Goal: Check status

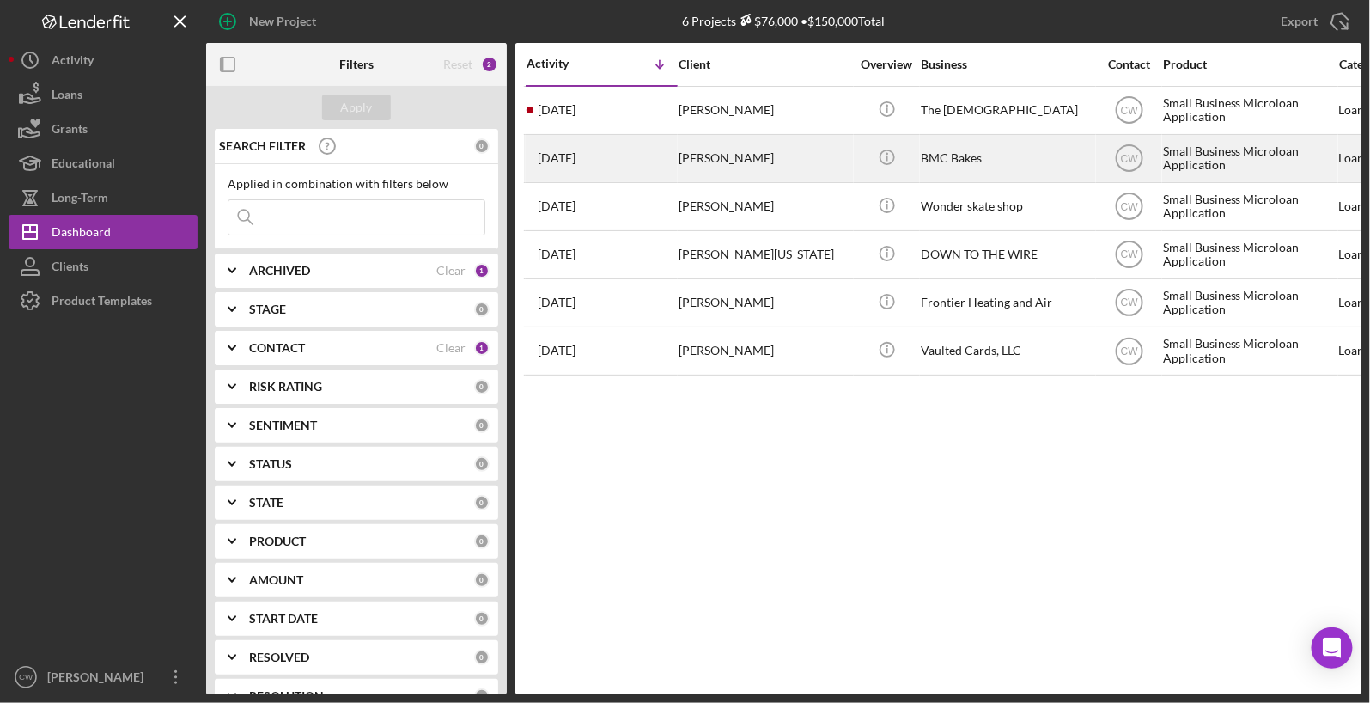
click at [798, 175] on div "[PERSON_NAME]" at bounding box center [765, 159] width 172 height 46
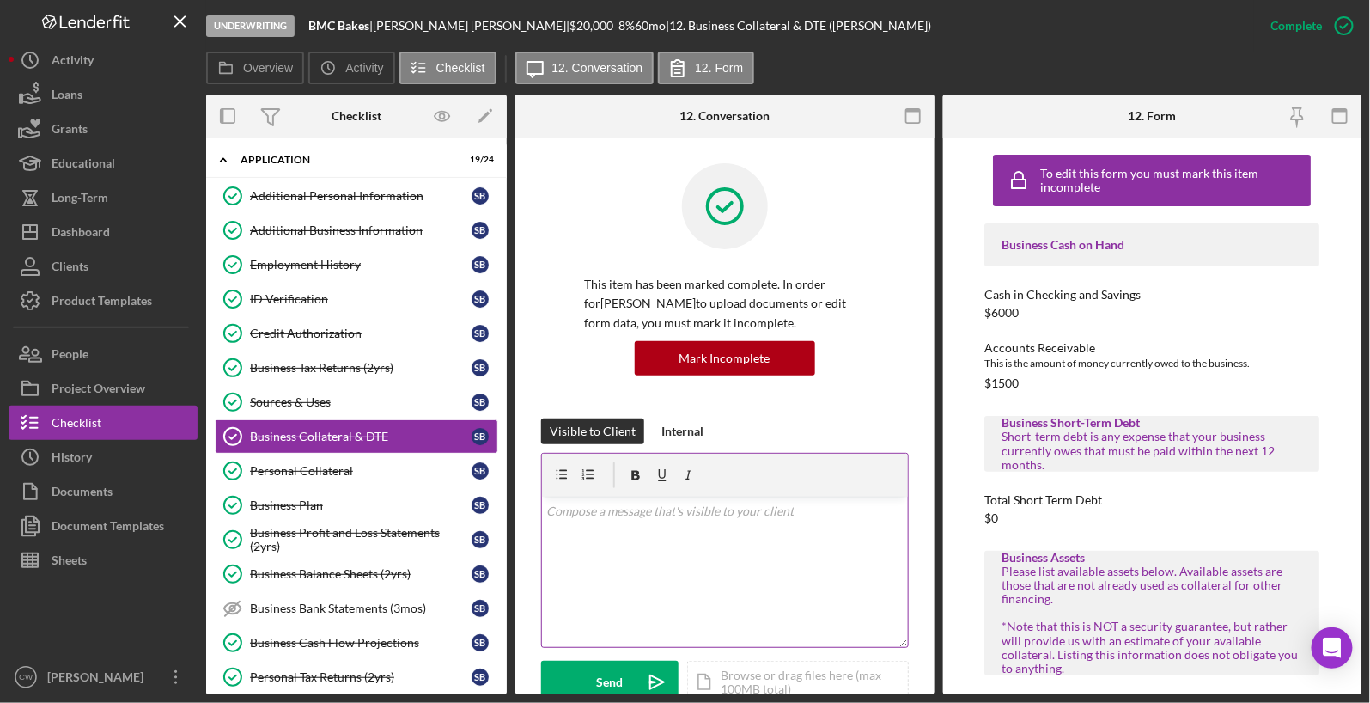
scroll to position [56, 0]
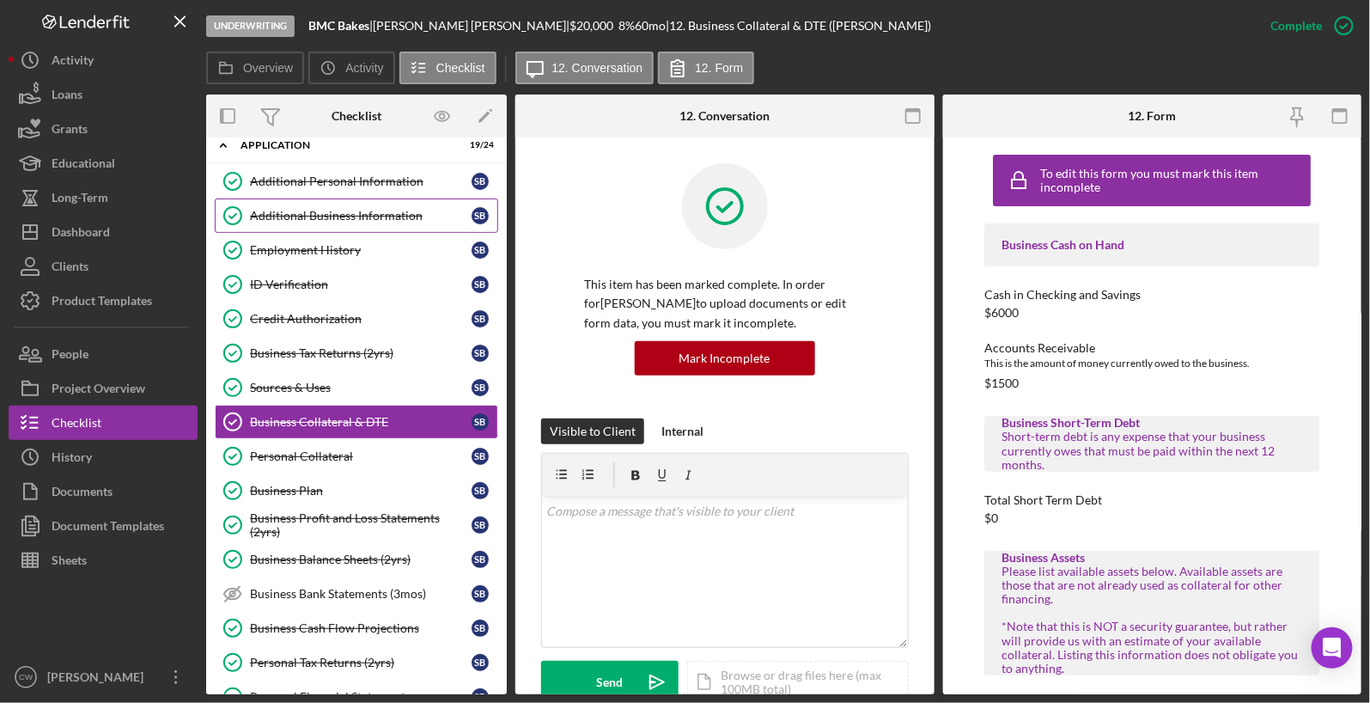
click at [407, 210] on div "Additional Business Information" at bounding box center [361, 216] width 222 height 14
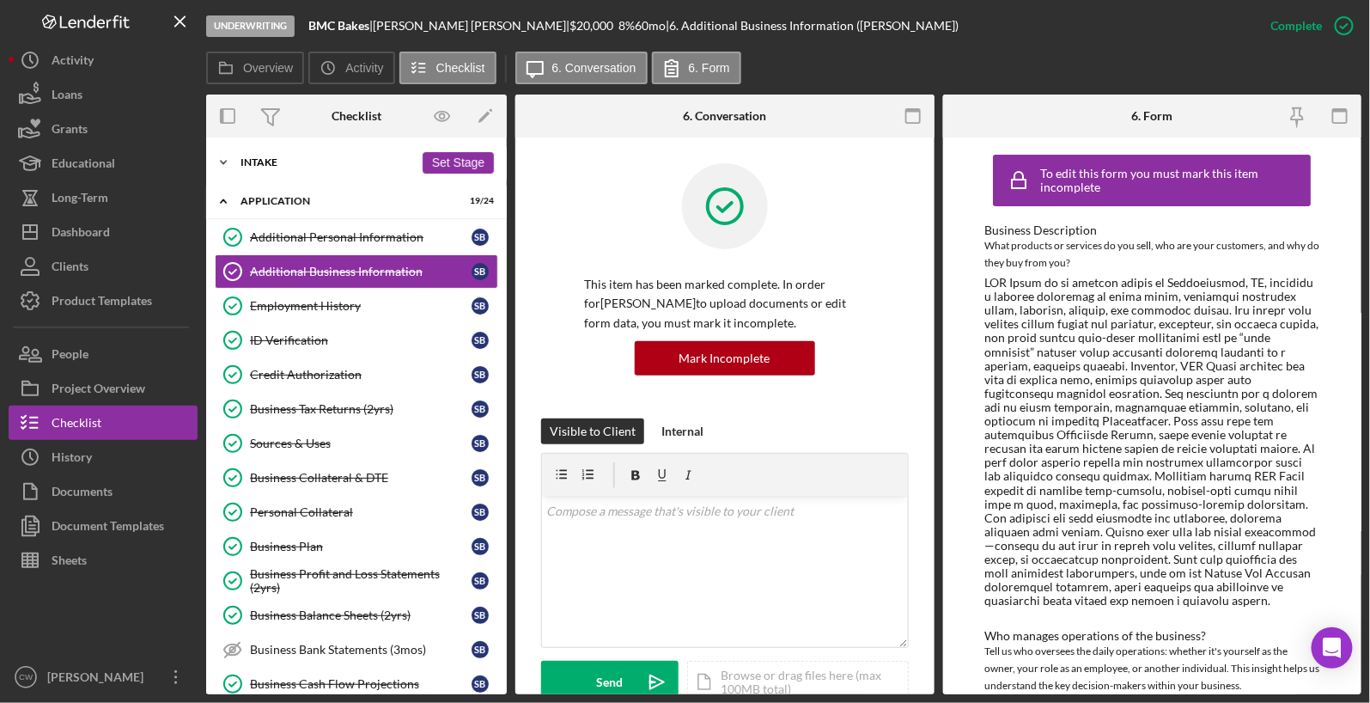
click at [262, 168] on div "Icon/Expander Intake 5 / 8 Set Stage" at bounding box center [356, 162] width 301 height 34
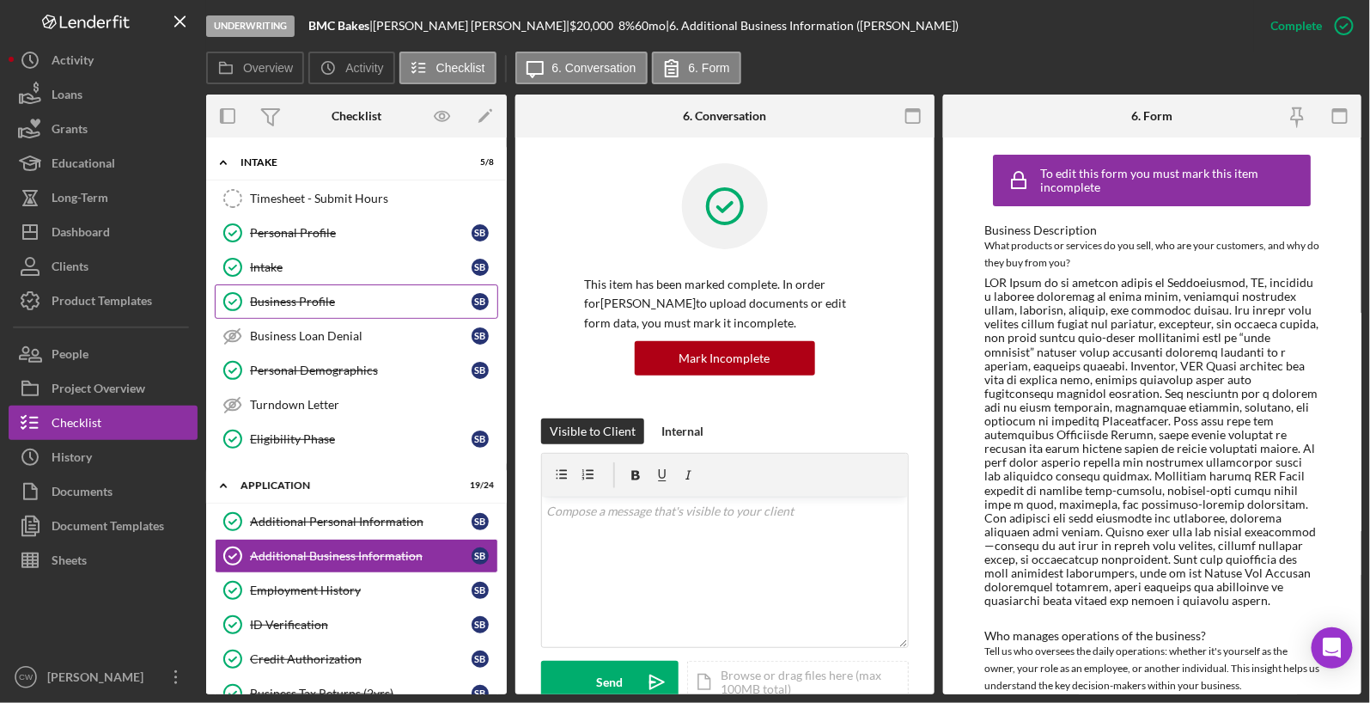
click at [291, 302] on div "Business Profile" at bounding box center [361, 302] width 222 height 14
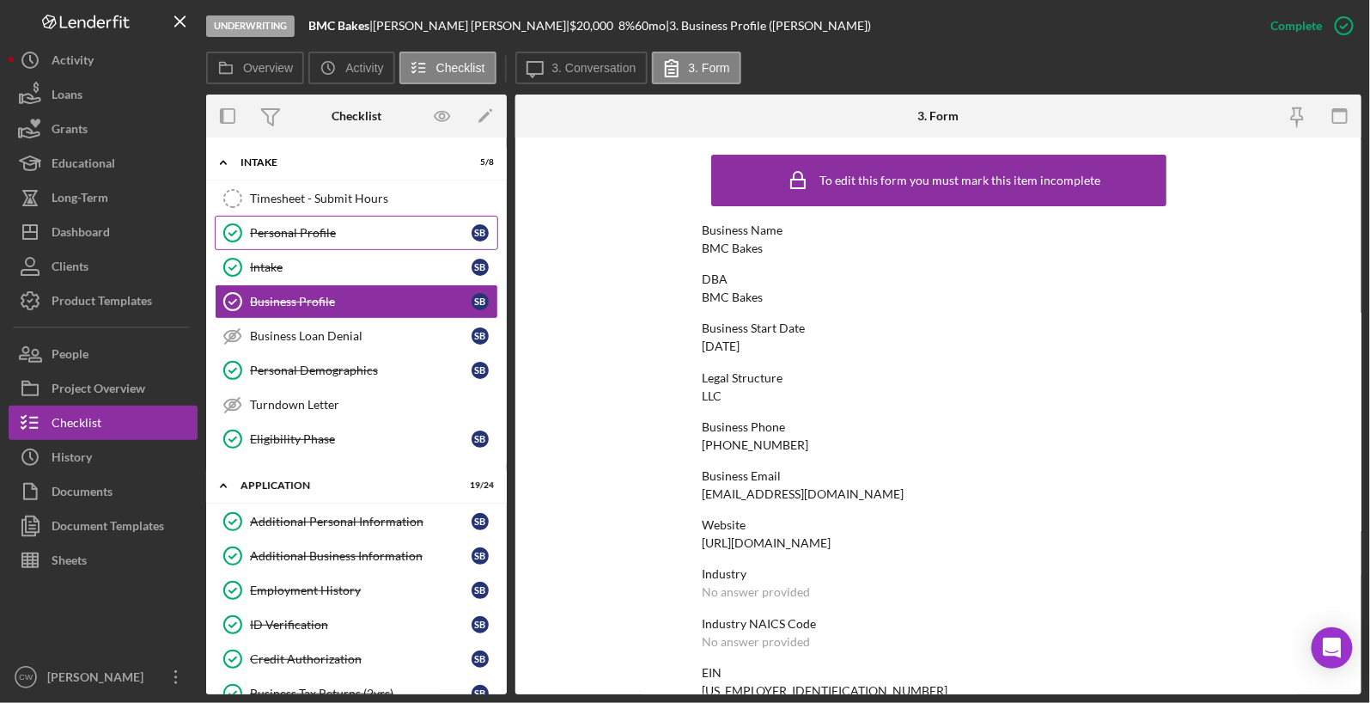
click at [290, 231] on div "Personal Profile" at bounding box center [361, 233] width 222 height 14
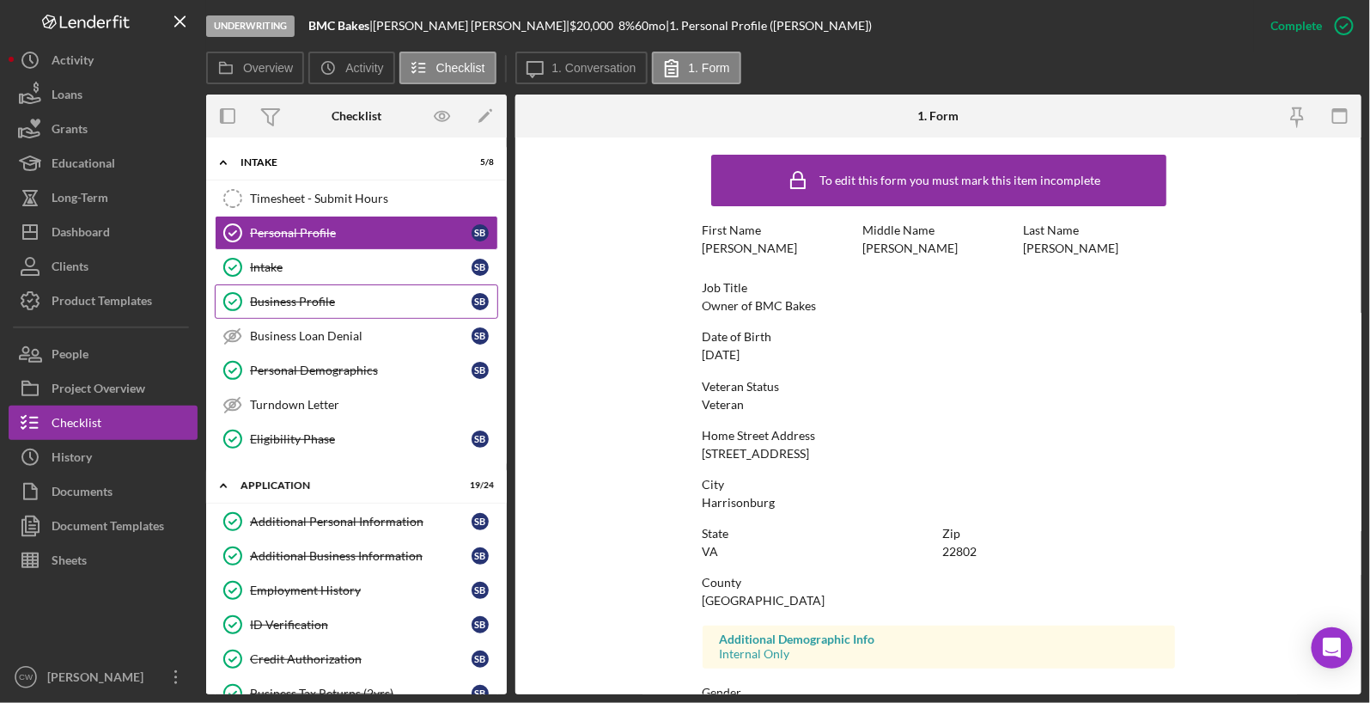
click at [322, 305] on div "Business Profile" at bounding box center [361, 302] width 222 height 14
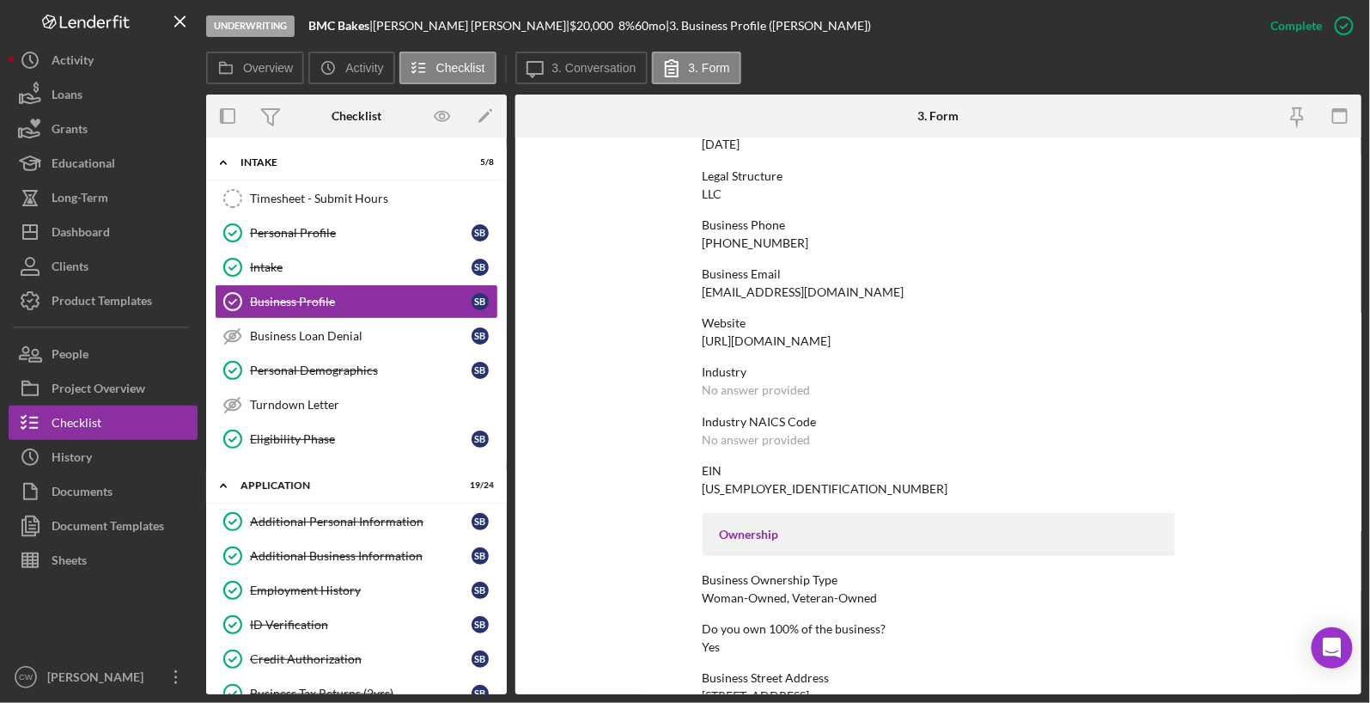
scroll to position [221, 0]
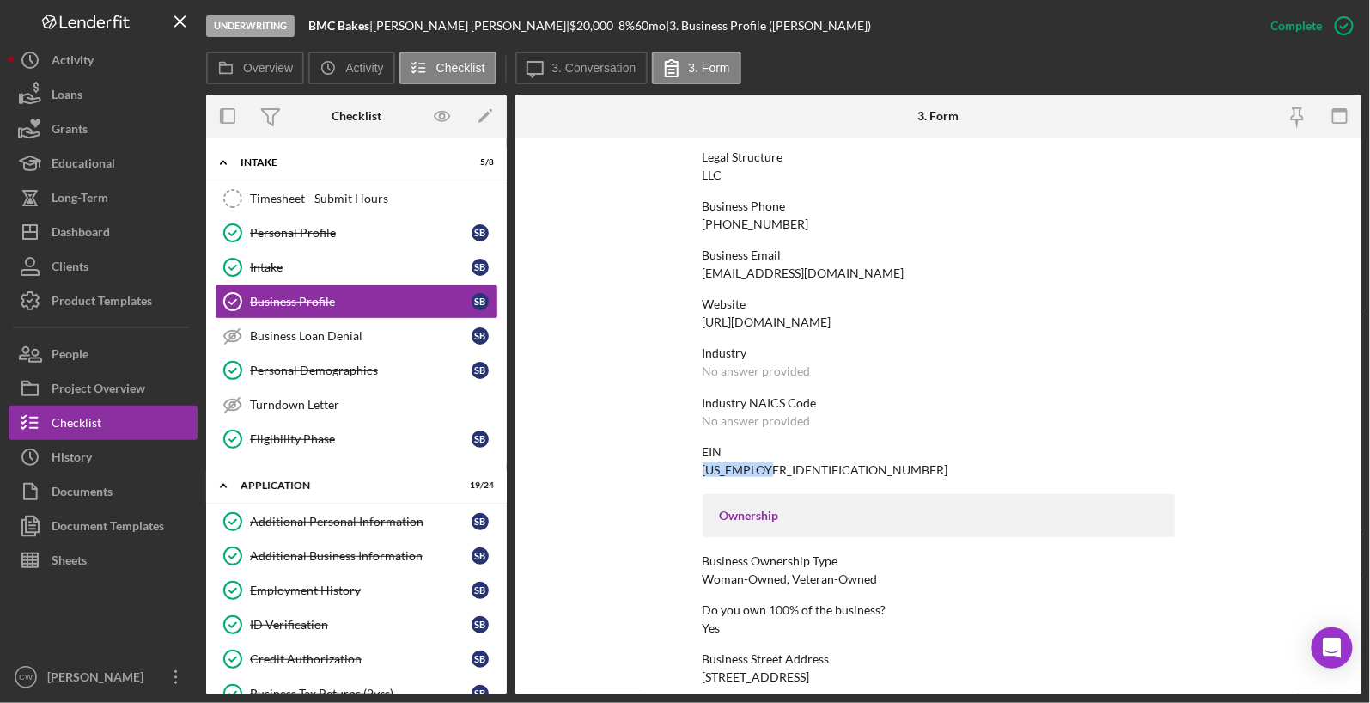
drag, startPoint x: 772, startPoint y: 467, endPoint x: 699, endPoint y: 467, distance: 73.0
click at [699, 467] on form "To edit this form you must mark this item incomplete Business Name BMC Bakes DB…" at bounding box center [938, 415] width 846 height 557
copy div "[US_EMPLOYER_IDENTIFICATION_NUMBER]"
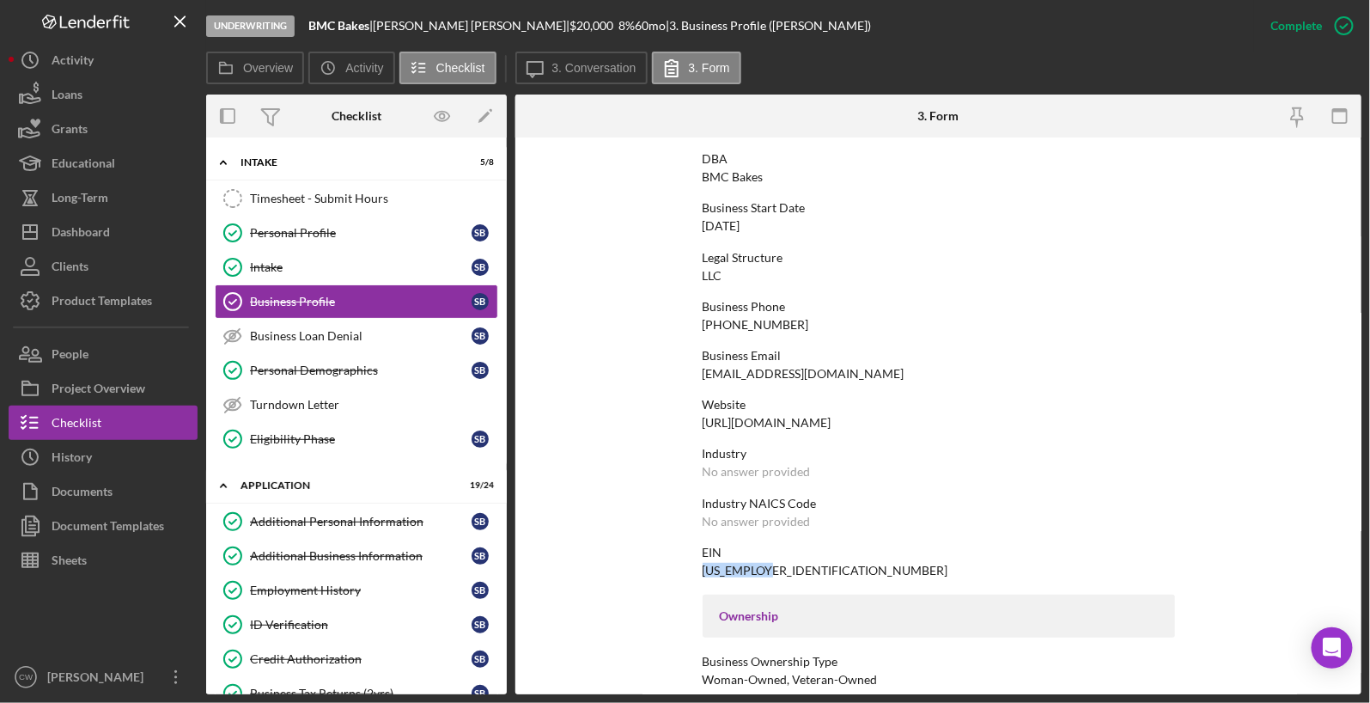
scroll to position [0, 0]
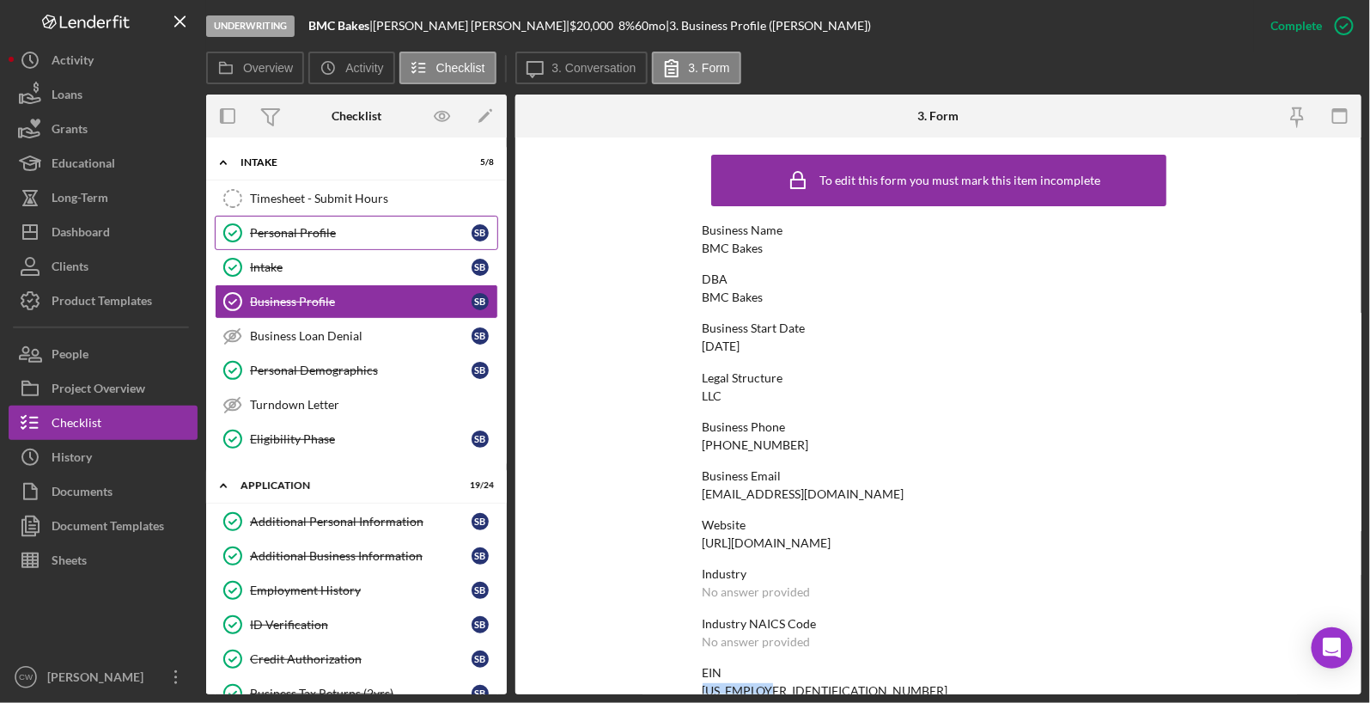
click at [344, 234] on div "Personal Profile" at bounding box center [361, 233] width 222 height 14
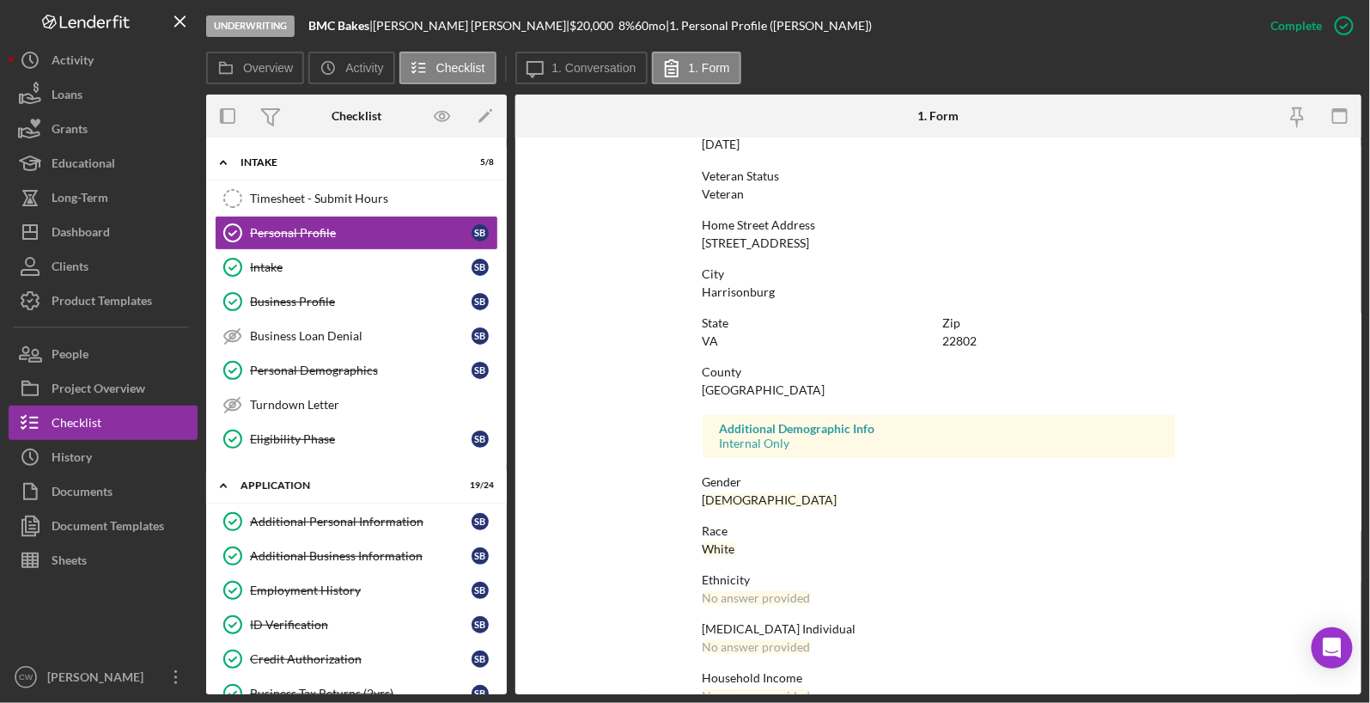
scroll to position [245, 0]
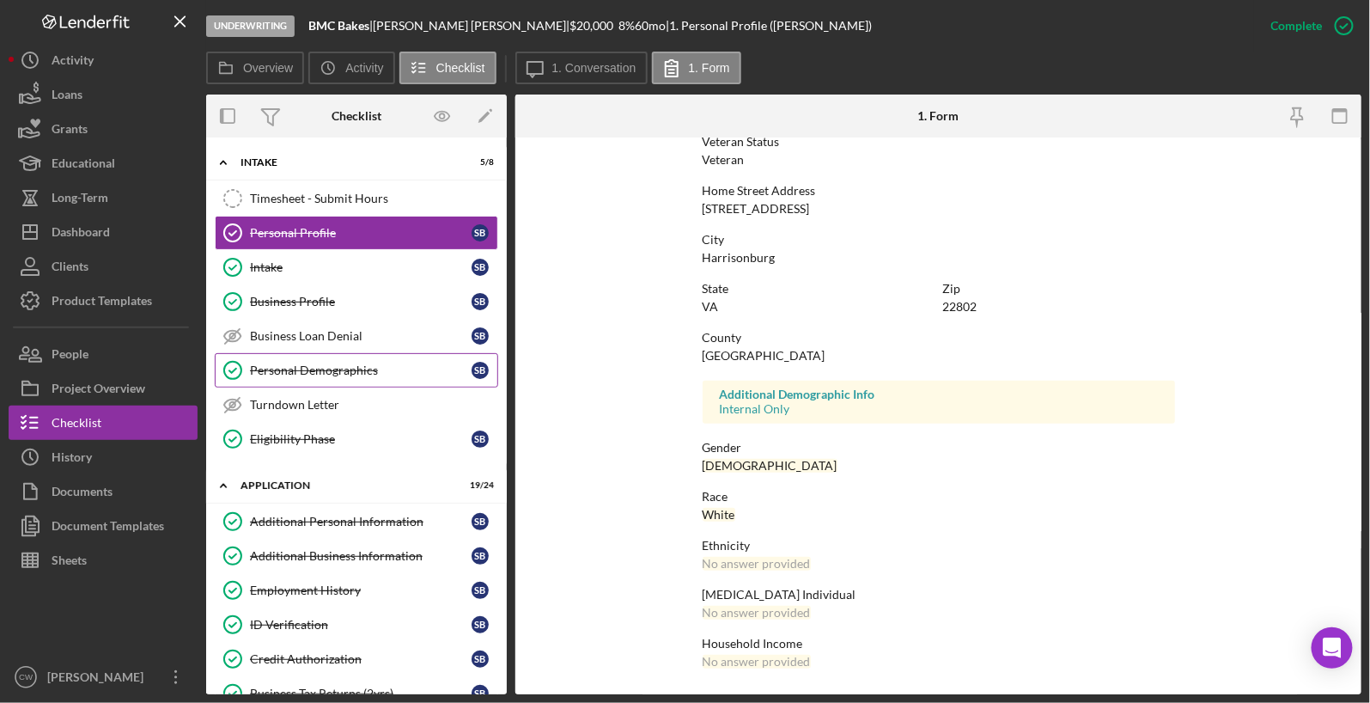
click at [340, 375] on link "Personal Demographics Personal Demographics S B" at bounding box center [357, 370] width 284 height 34
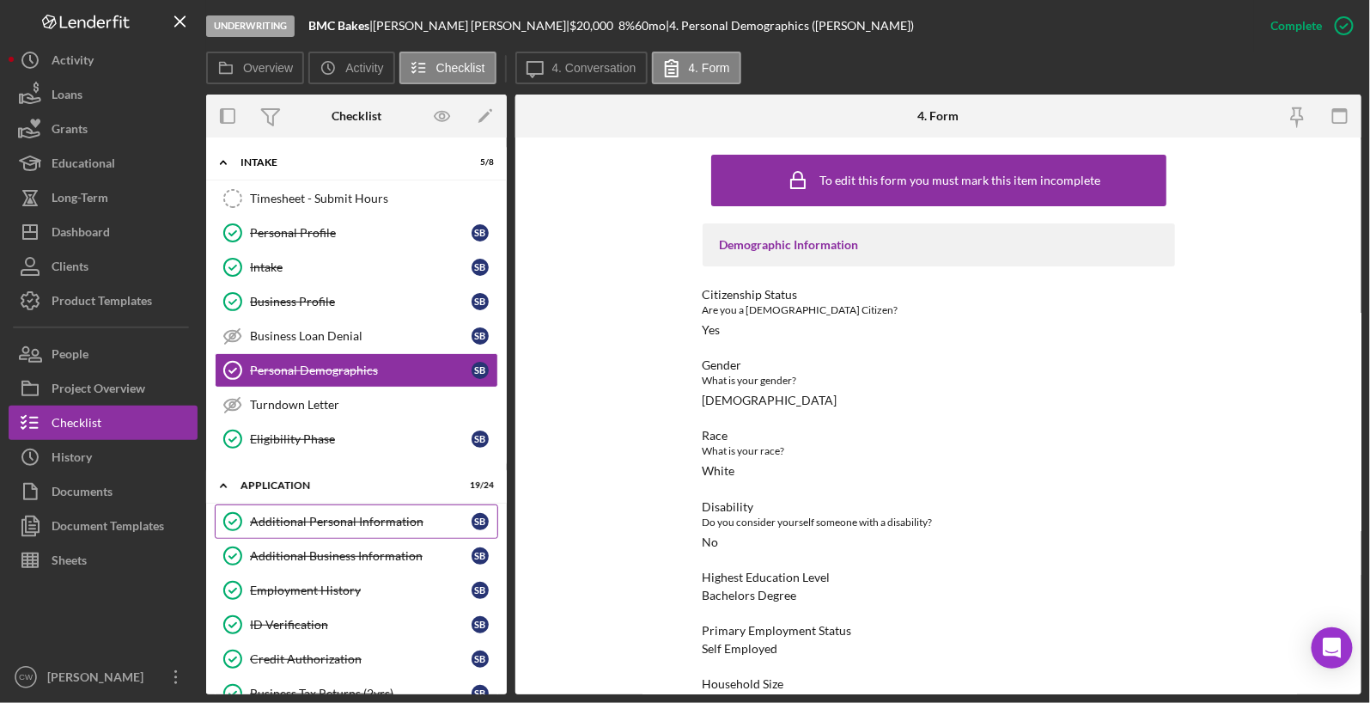
click at [296, 504] on link "Additional Personal Information Additional Personal Information S B" at bounding box center [357, 521] width 284 height 34
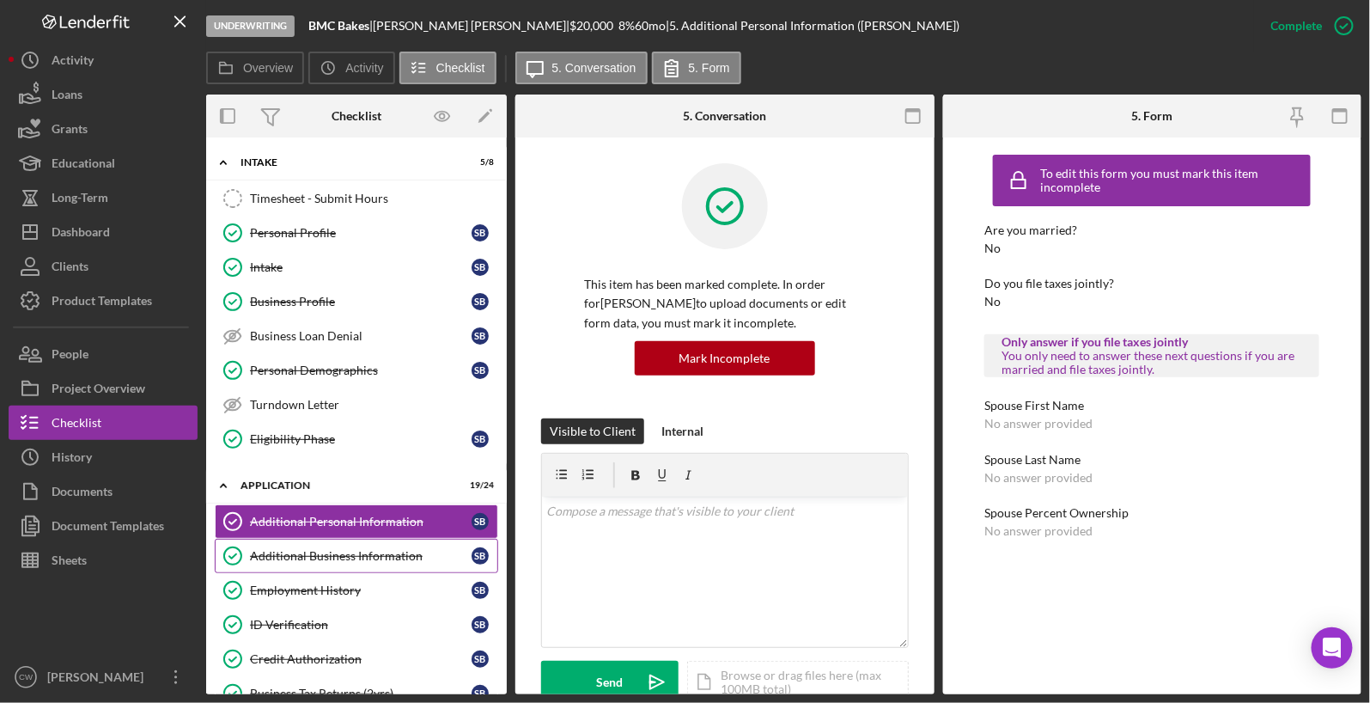
click at [276, 549] on div "Additional Business Information" at bounding box center [361, 556] width 222 height 14
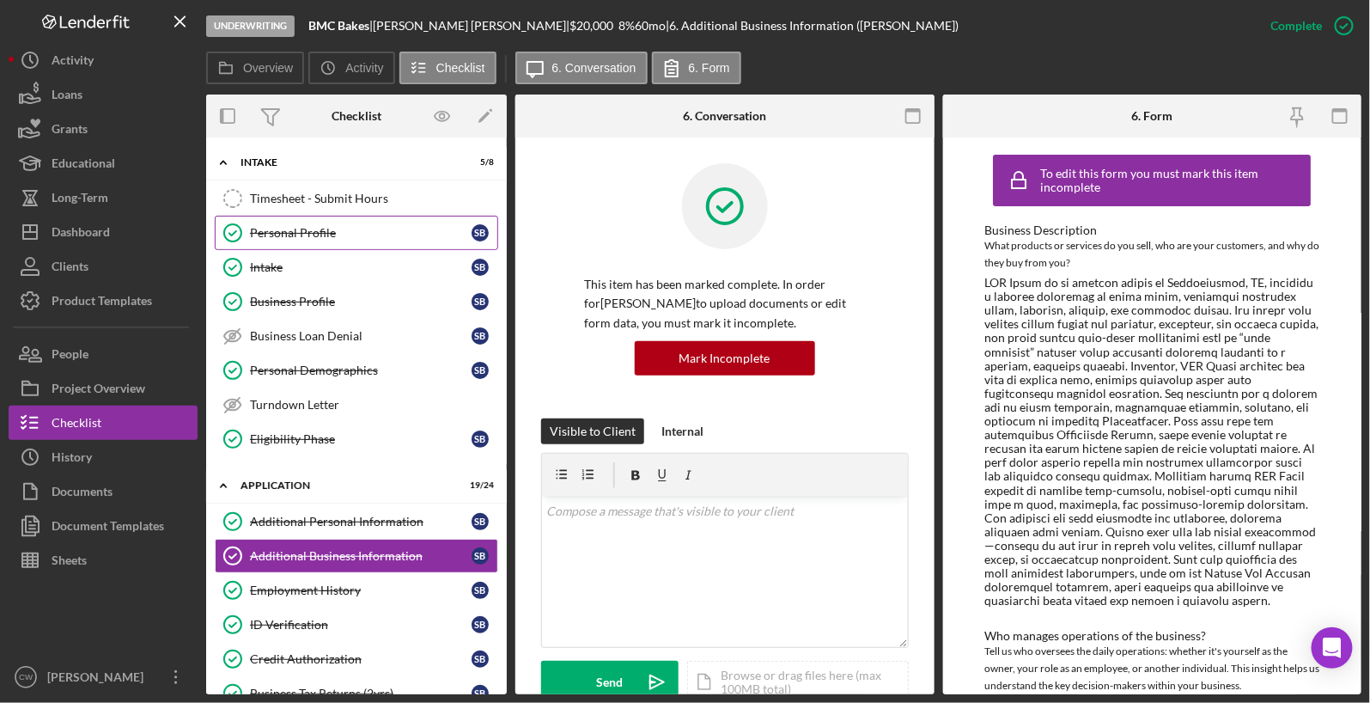
click at [355, 223] on link "Personal Profile Personal Profile S B" at bounding box center [357, 233] width 284 height 34
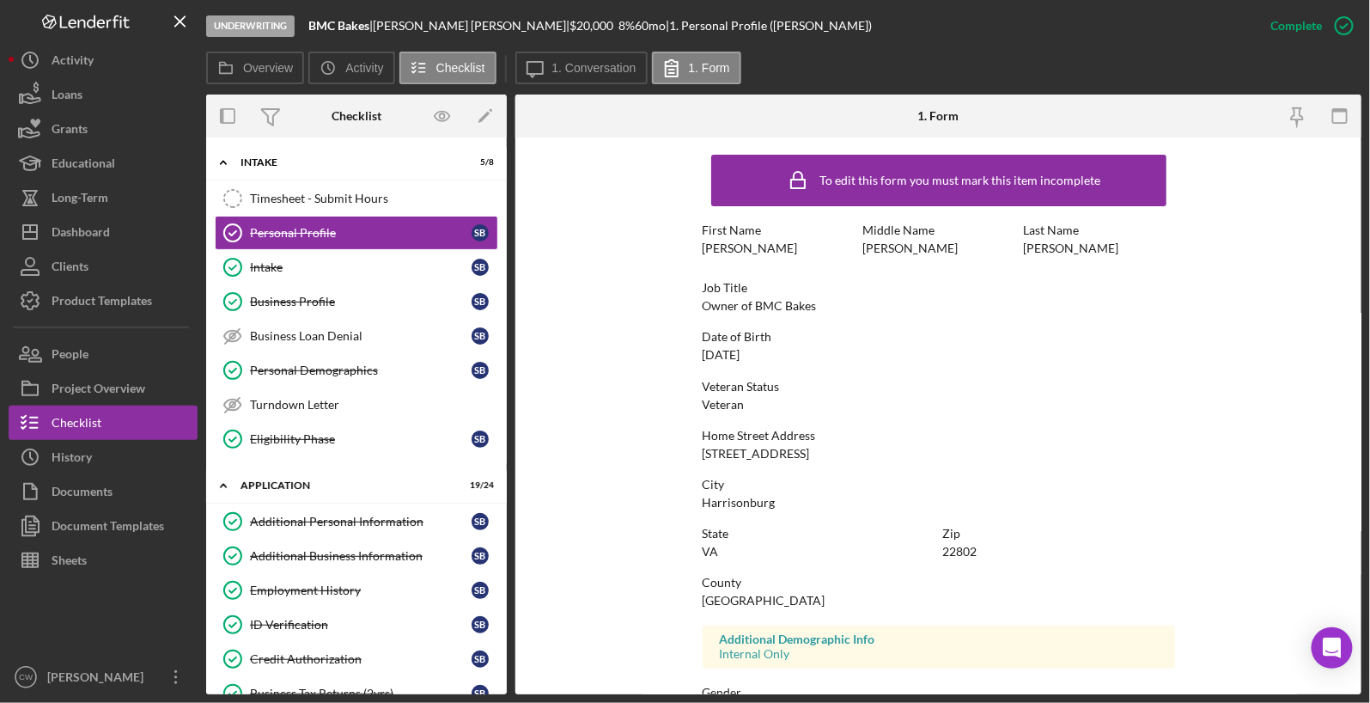
scroll to position [47, 0]
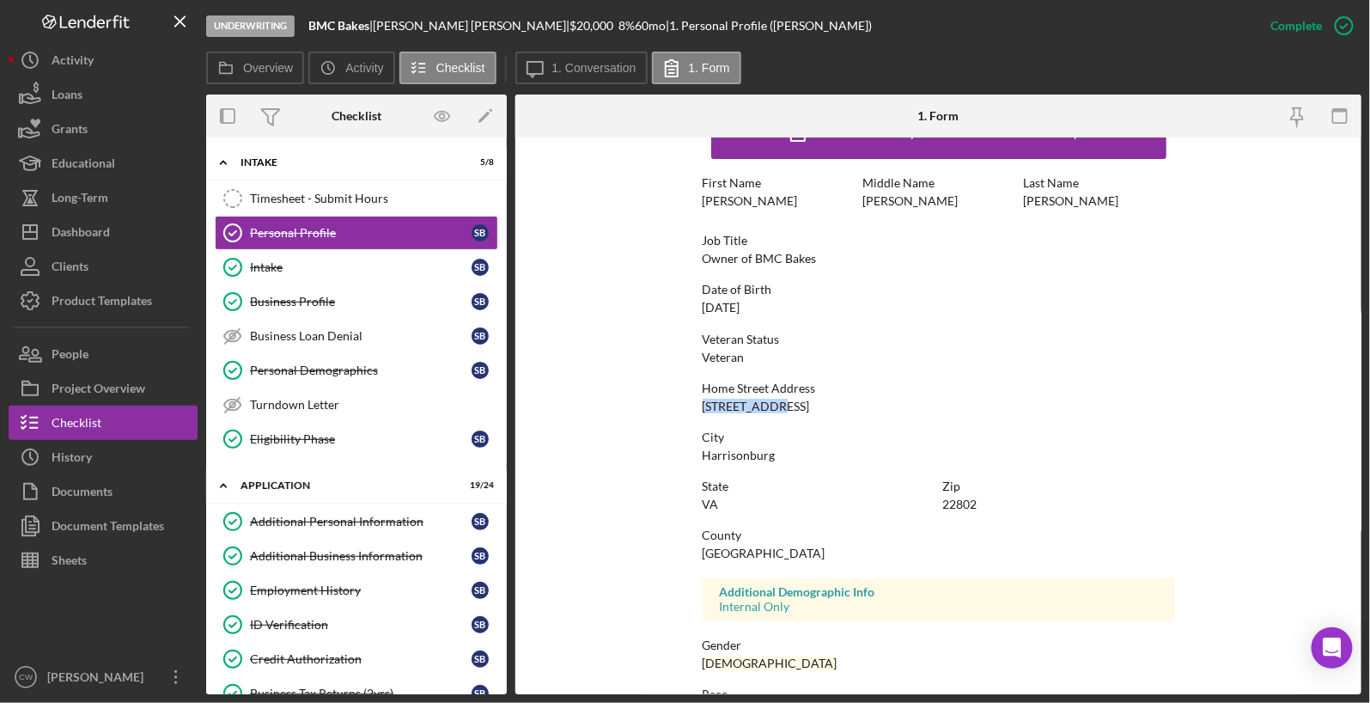
drag, startPoint x: 701, startPoint y: 403, endPoint x: 788, endPoint y: 400, distance: 86.8
click at [789, 401] on div "Home Street Address [STREET_ADDRESS]" at bounding box center [939, 397] width 473 height 32
copy div "[STREET_ADDRESS]"
